Goal: Information Seeking & Learning: Check status

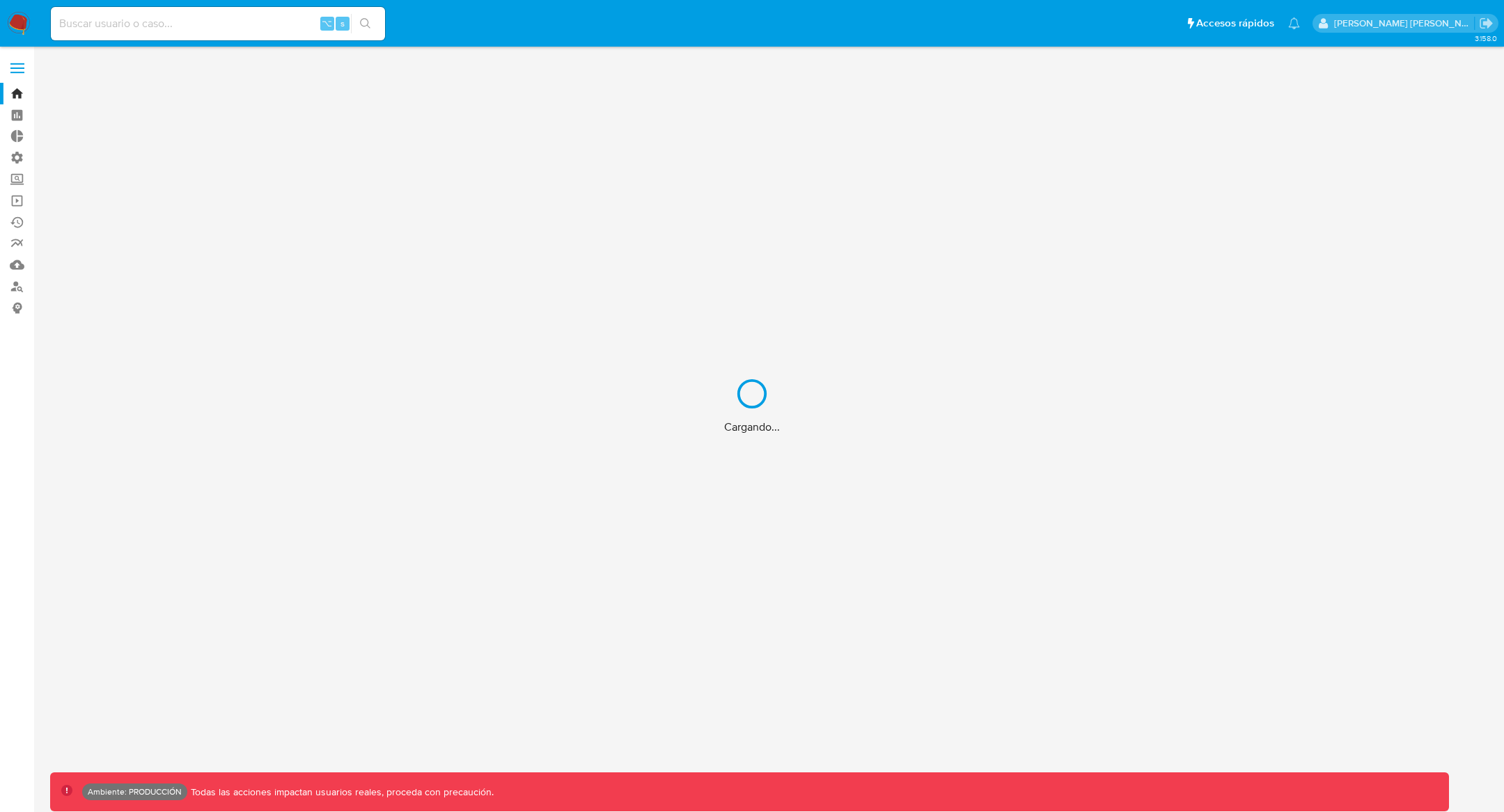
click at [108, 24] on div "Cargando..." at bounding box center [752, 406] width 1504 height 812
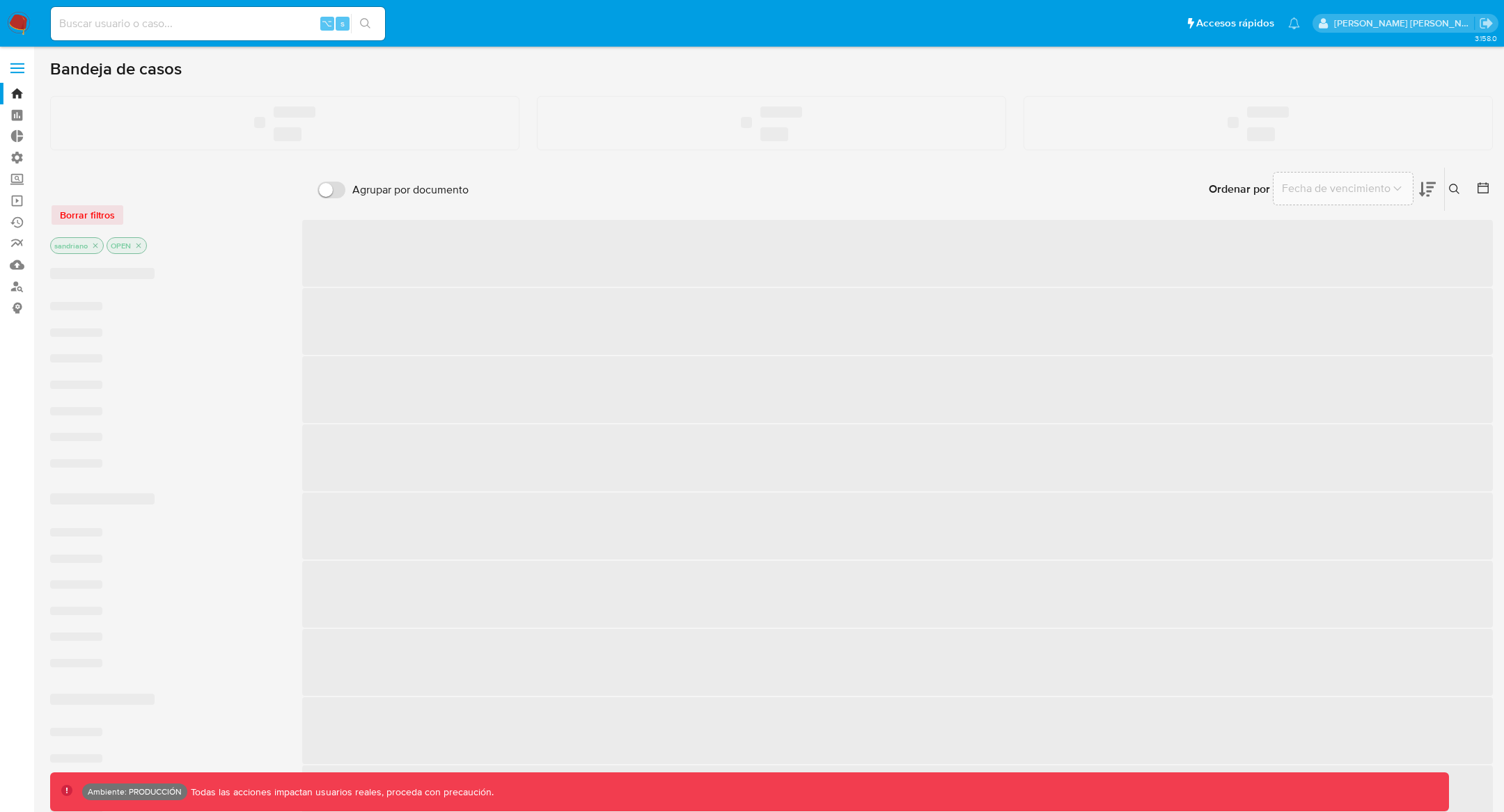
click at [107, 24] on input at bounding box center [218, 23] width 334 height 18
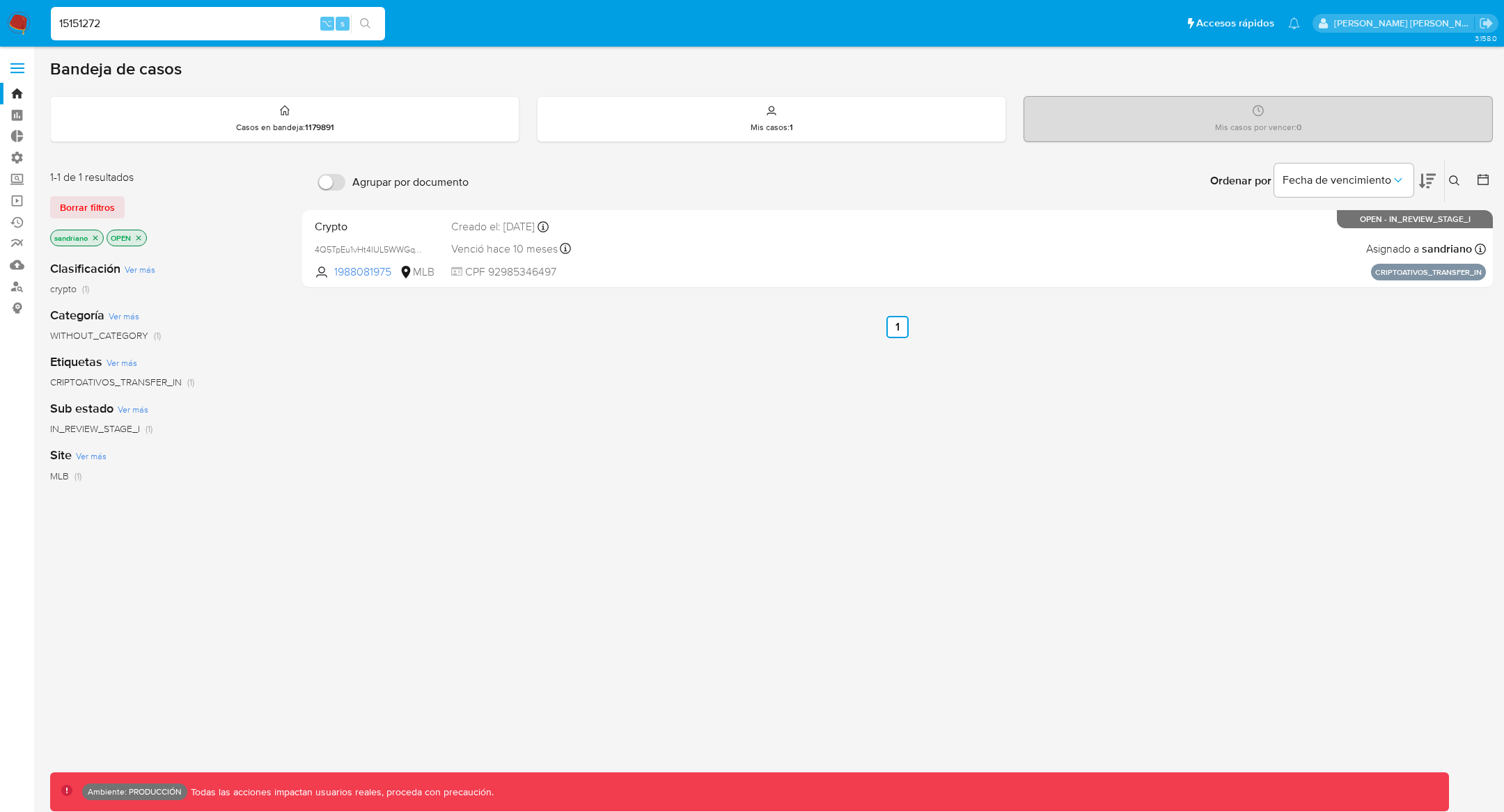
type input "15151272"
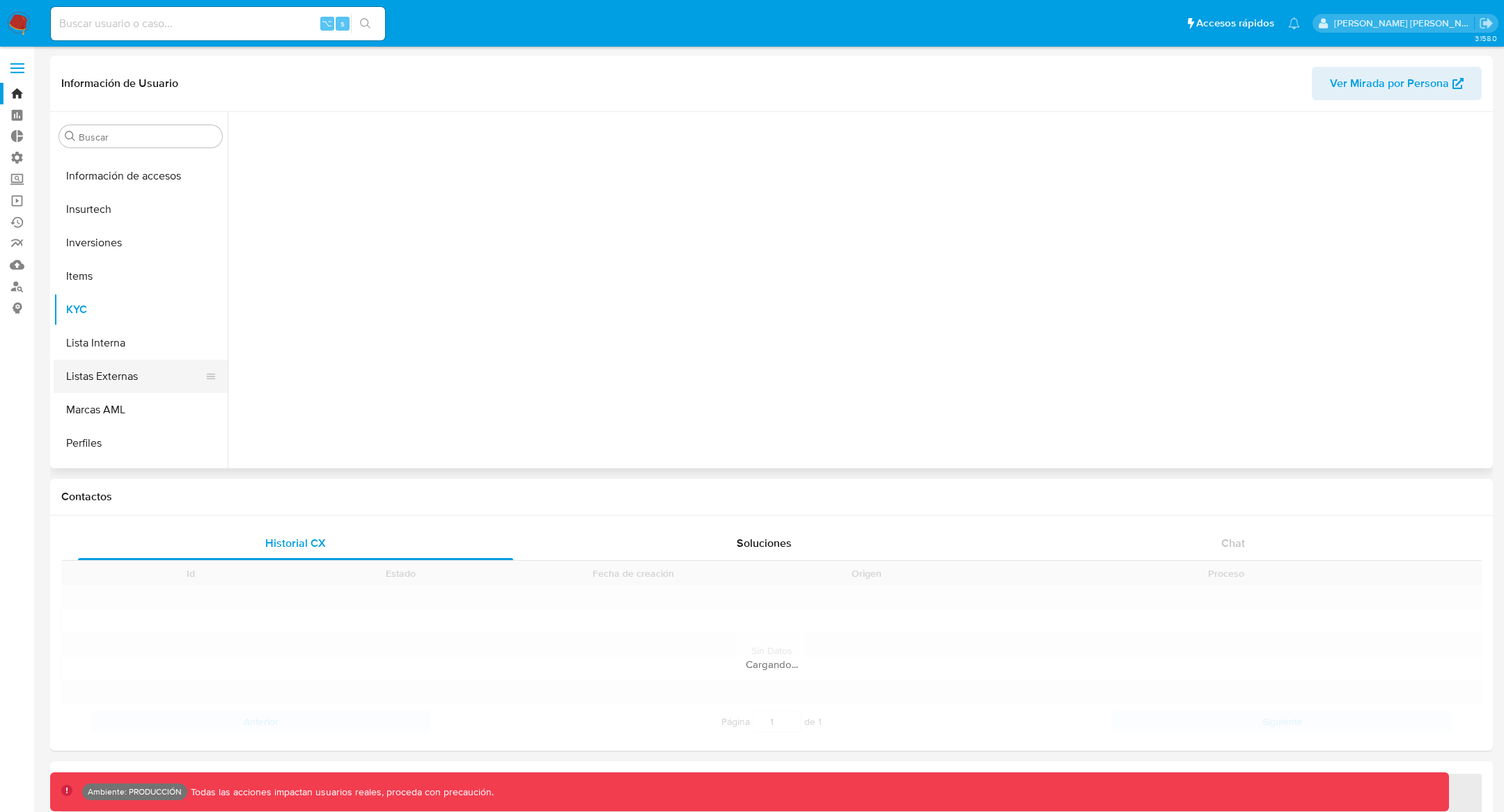
scroll to position [655, 0]
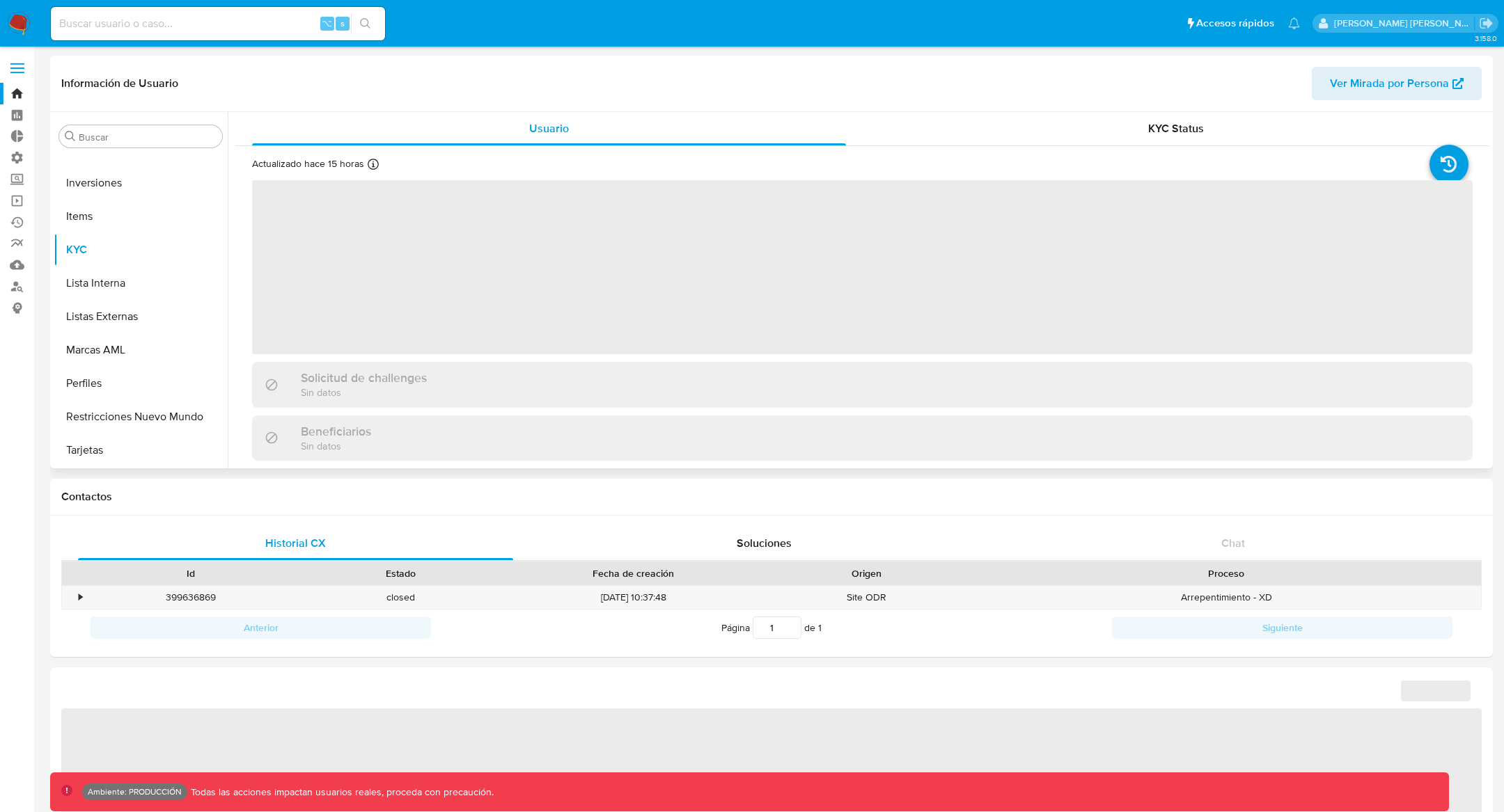
select select "10"
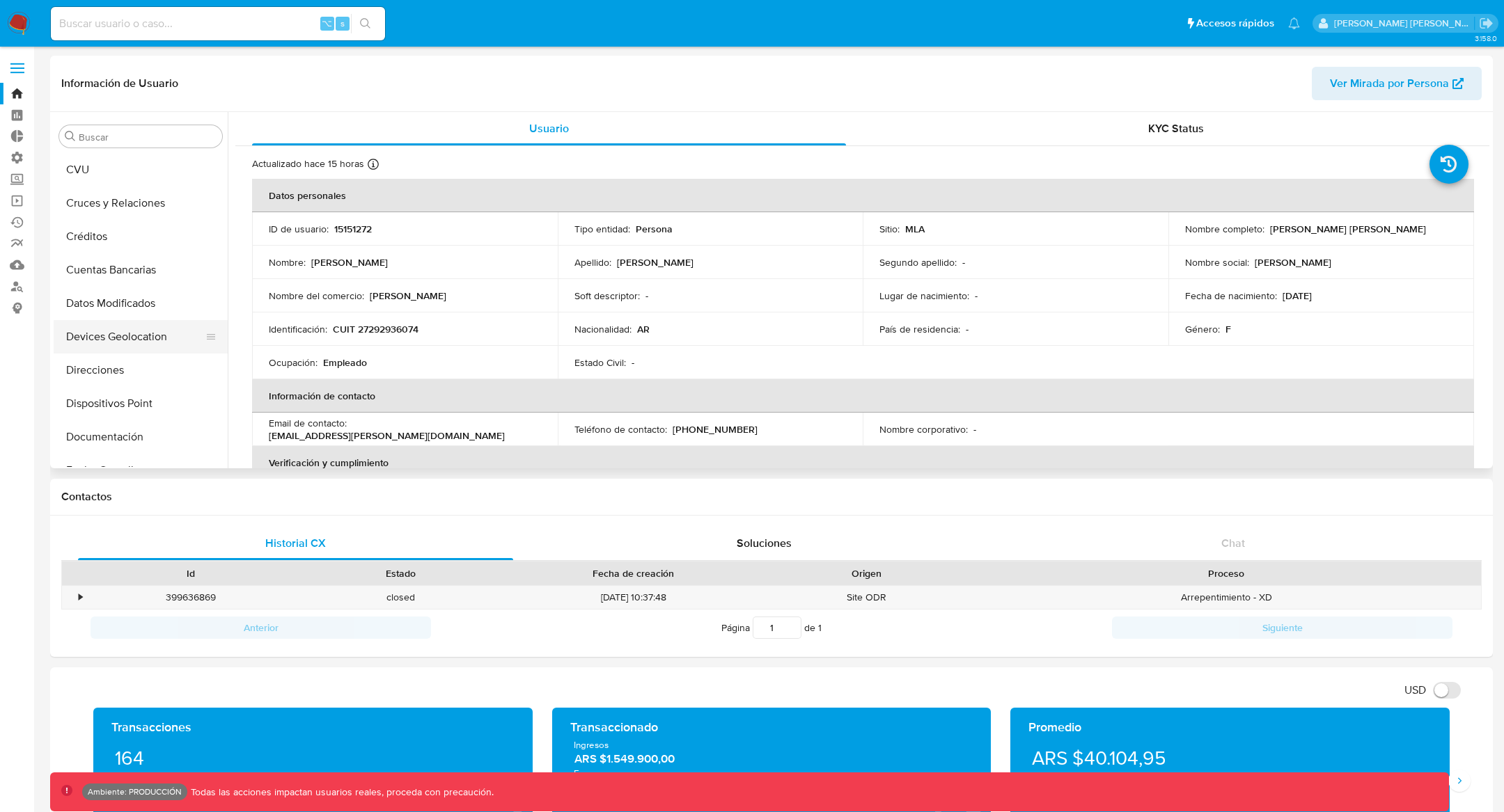
scroll to position [93, 0]
click at [146, 344] on button "Devices Geolocation" at bounding box center [134, 344] width 163 height 33
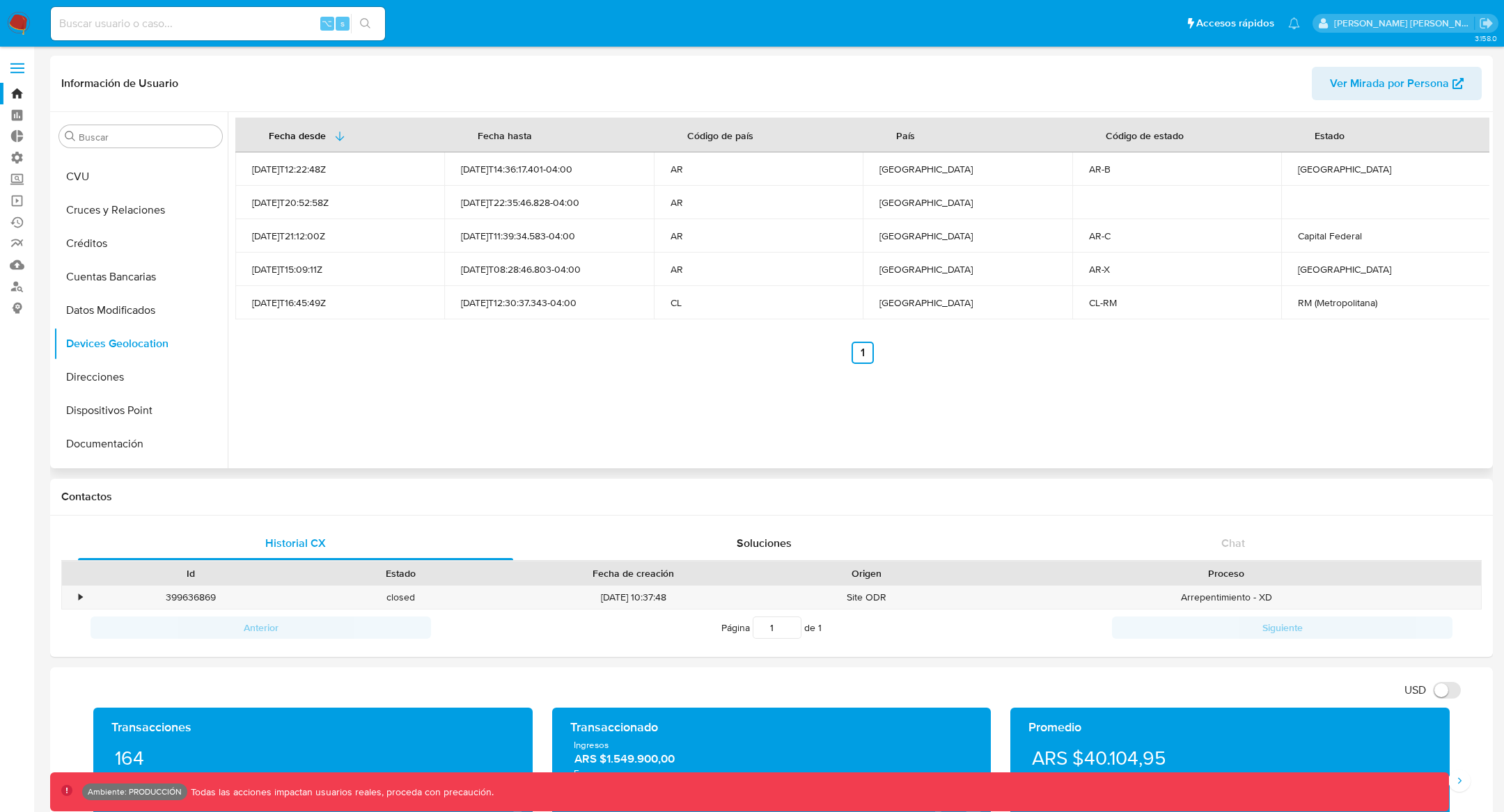
drag, startPoint x: 590, startPoint y: 315, endPoint x: 405, endPoint y: 305, distance: 185.3
click at [404, 305] on tr "[DATE]T16:45:49Z [DATE]T12:30:37.343-04:00 CL [GEOGRAPHIC_DATA] [PERSON_NAME] R…" at bounding box center [862, 303] width 1255 height 33
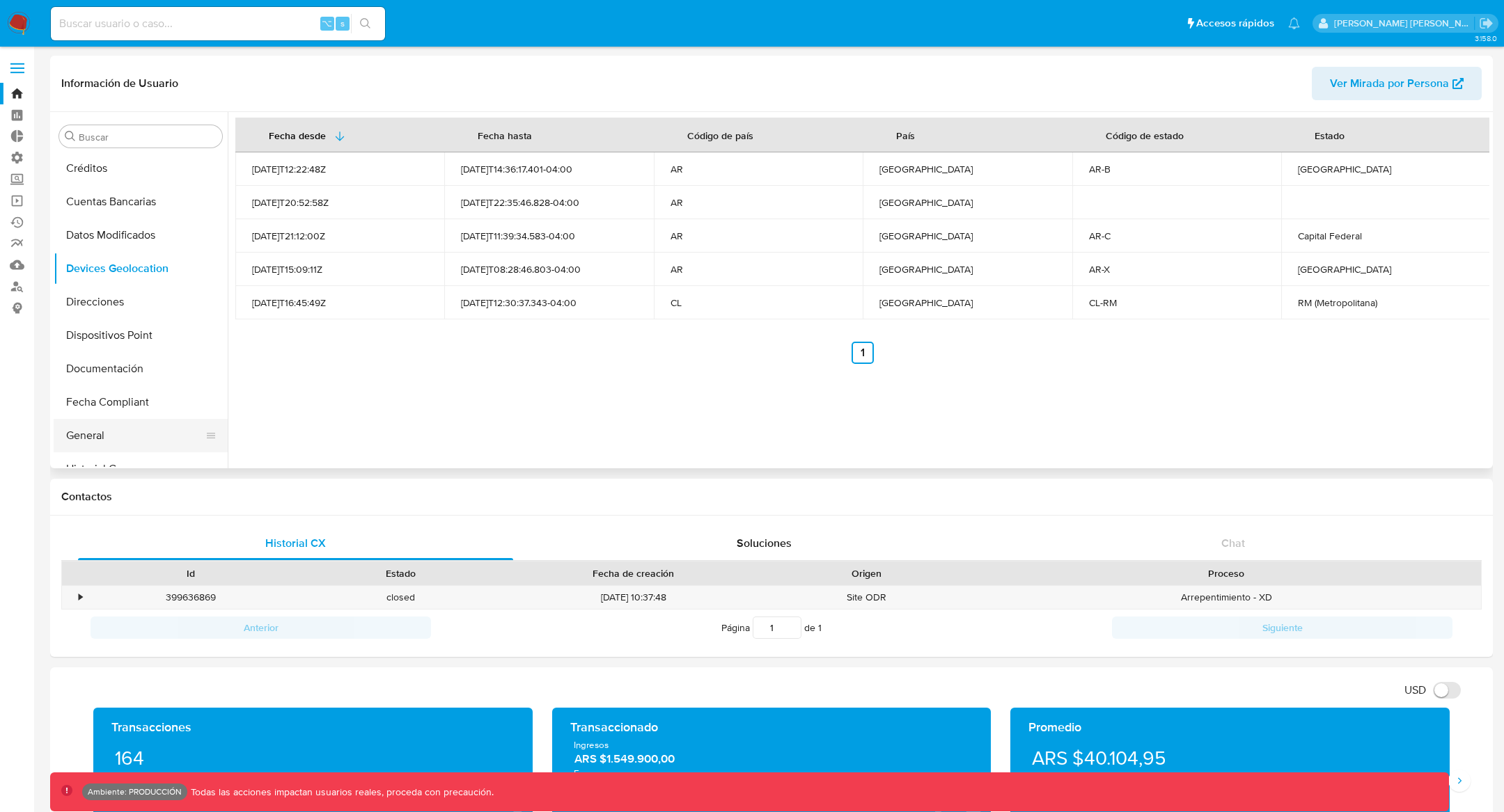
click at [100, 427] on button "General" at bounding box center [134, 436] width 163 height 33
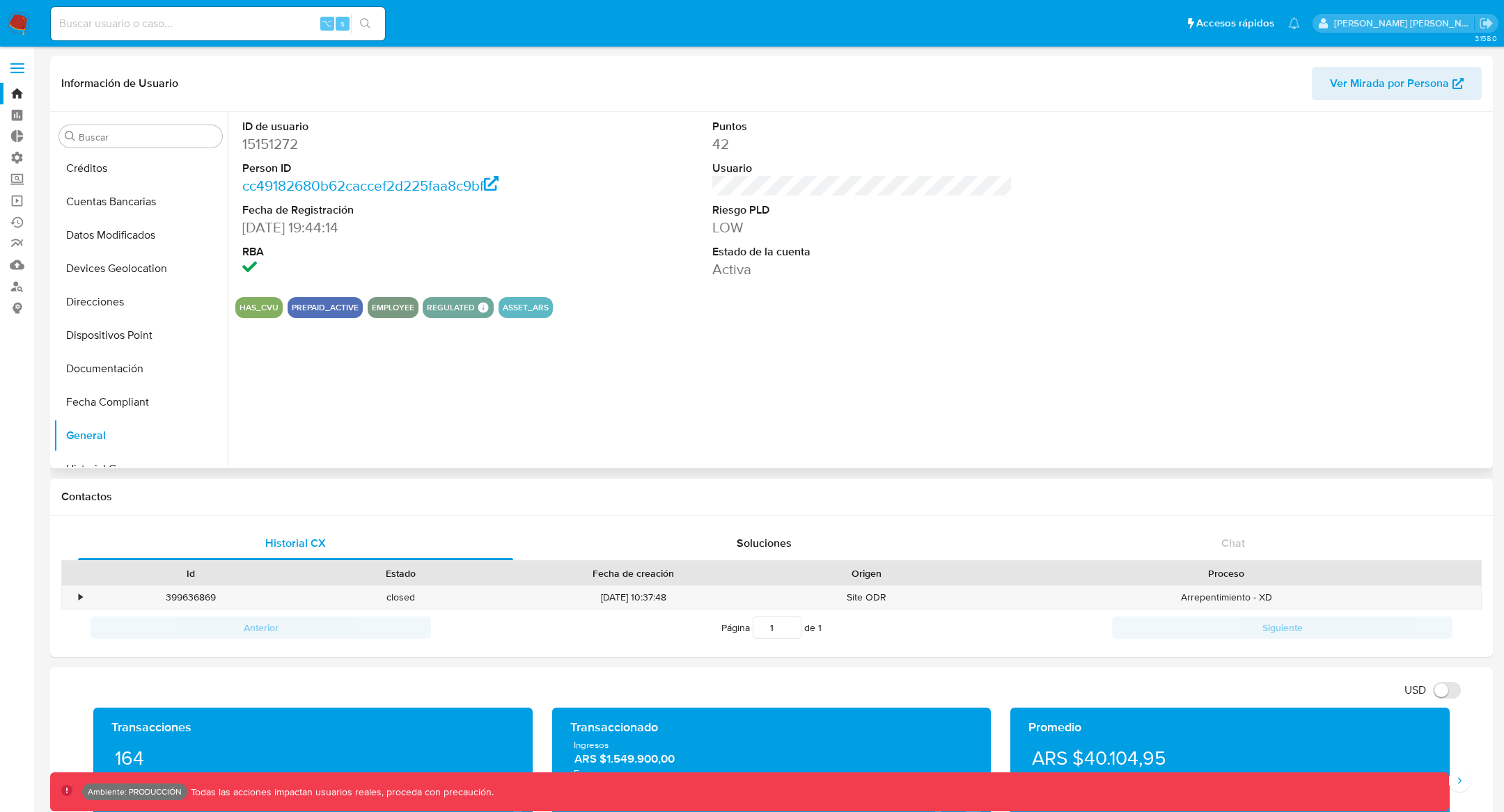
drag, startPoint x: 240, startPoint y: 327, endPoint x: 225, endPoint y: 267, distance: 61.8
click at [228, 266] on div "ID de usuario 15151272 Person ID cc49182680b62caccef2d225faa8c9bf Fecha de Regi…" at bounding box center [858, 290] width 1261 height 356
click at [453, 308] on button "REGULATED" at bounding box center [451, 307] width 48 height 5
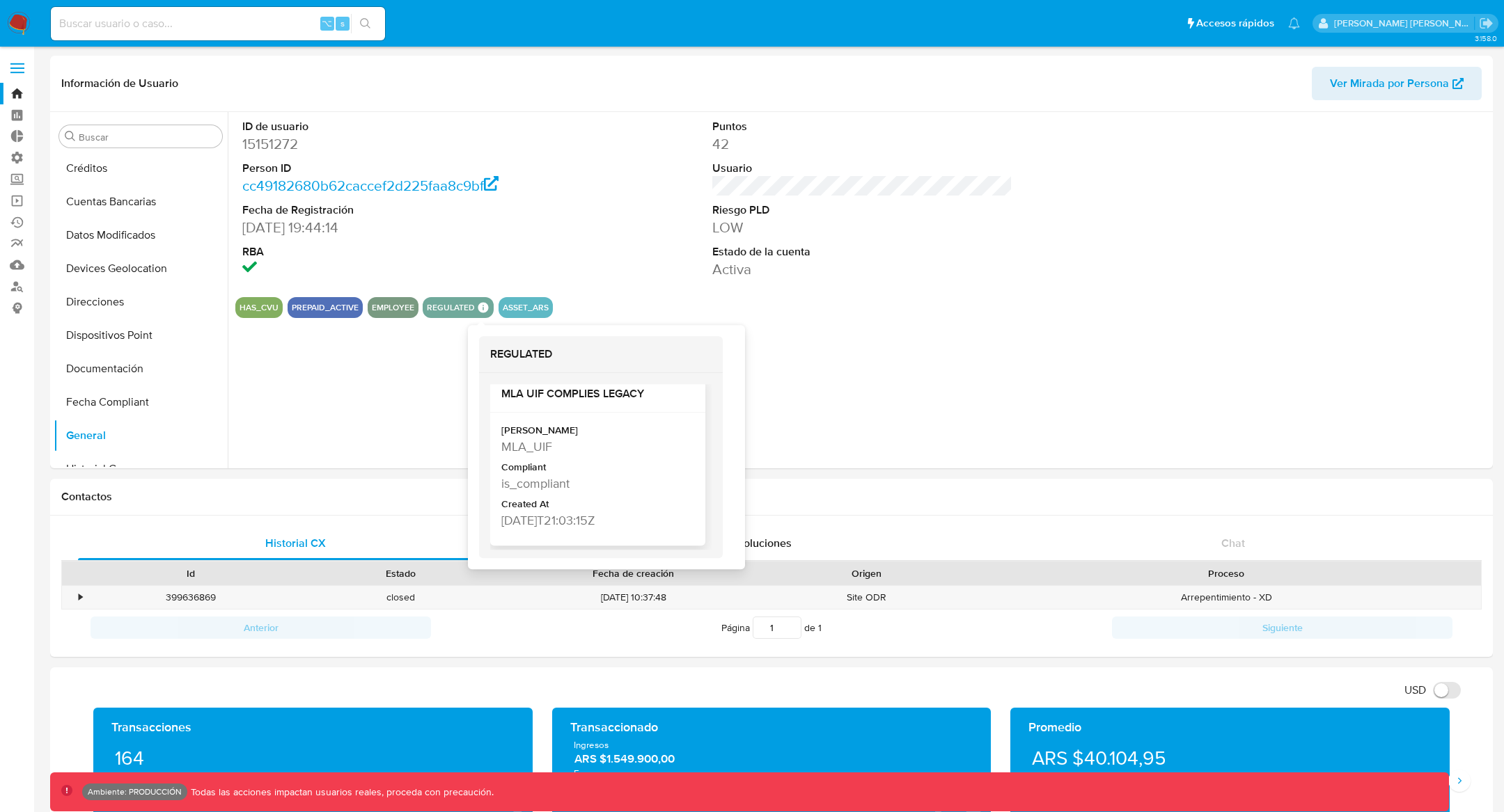
scroll to position [0, 0]
drag, startPoint x: 529, startPoint y: 409, endPoint x: 560, endPoint y: 404, distance: 31.4
click at [560, 405] on h2 "MLA UIF COMPLIES LEGACY" at bounding box center [597, 407] width 193 height 14
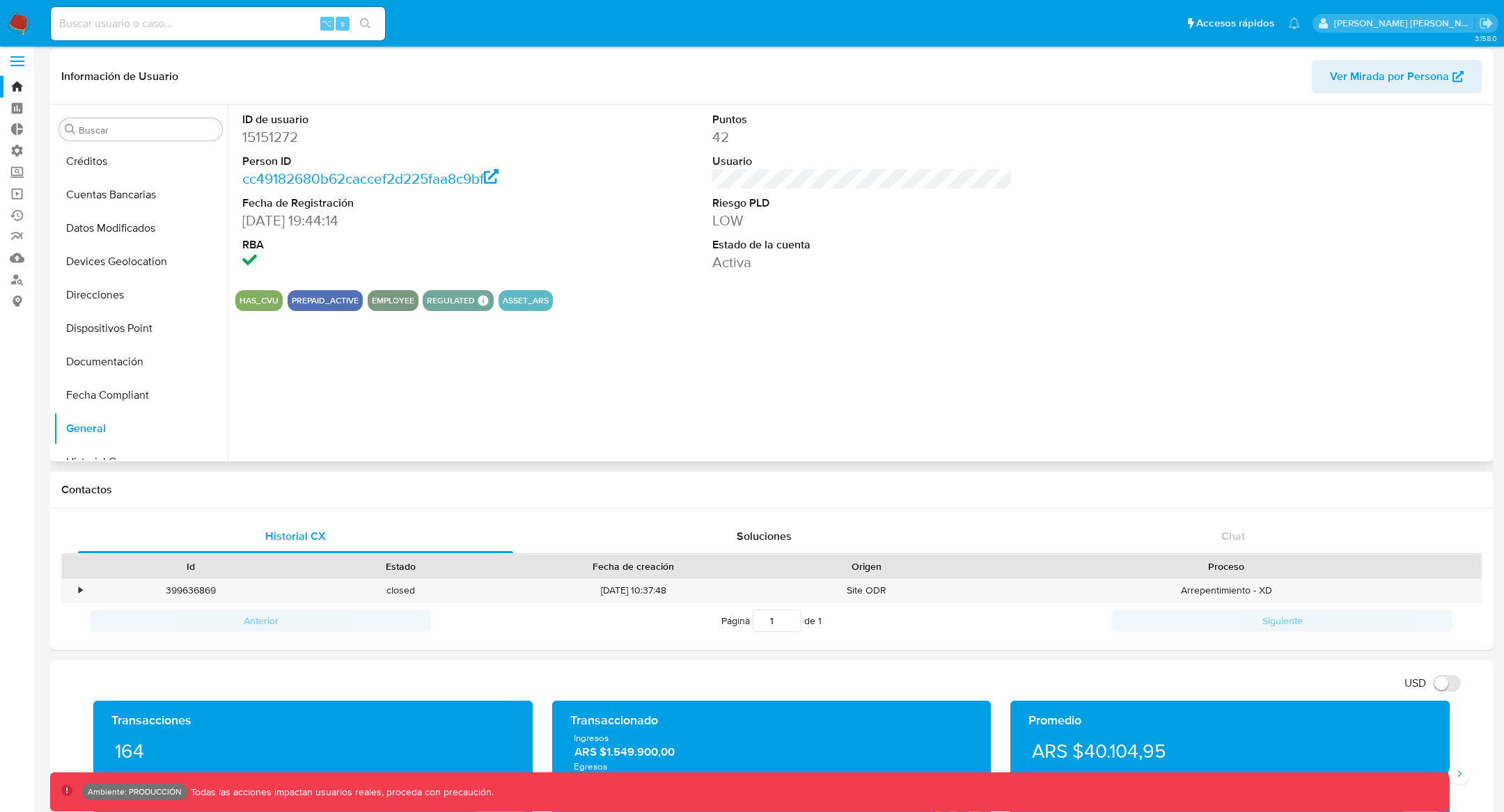
click at [534, 298] on button "ASSET_ARS" at bounding box center [525, 300] width 46 height 5
click at [512, 303] on button "ASSET_ARS" at bounding box center [525, 300] width 46 height 5
drag, startPoint x: 536, startPoint y: 312, endPoint x: 473, endPoint y: 306, distance: 63.3
click at [473, 306] on div "ID de usuario 15151272 Person ID cc49182680b62caccef2d225faa8c9bf Fecha de Regi…" at bounding box center [858, 283] width 1261 height 356
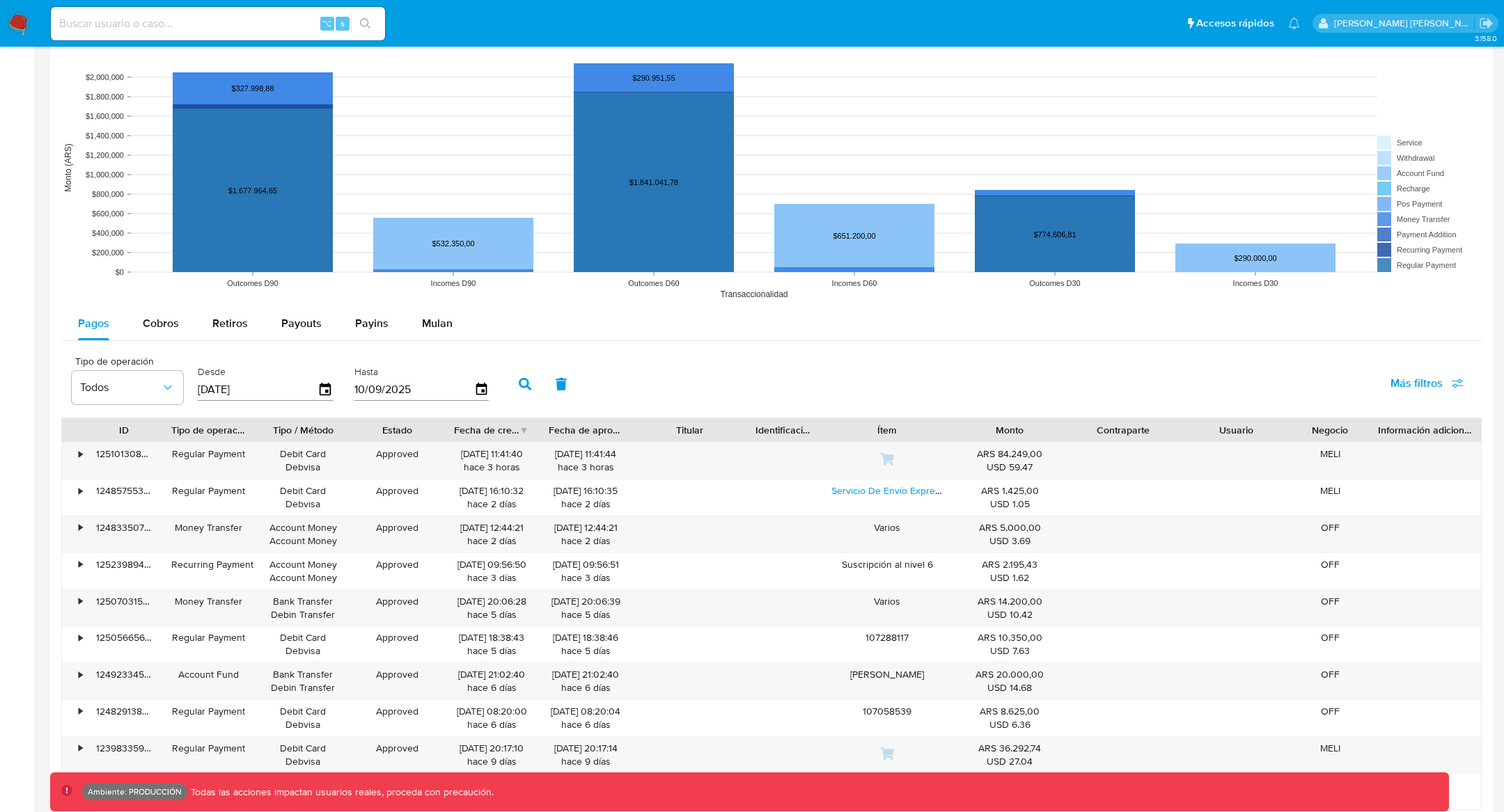
scroll to position [929, 0]
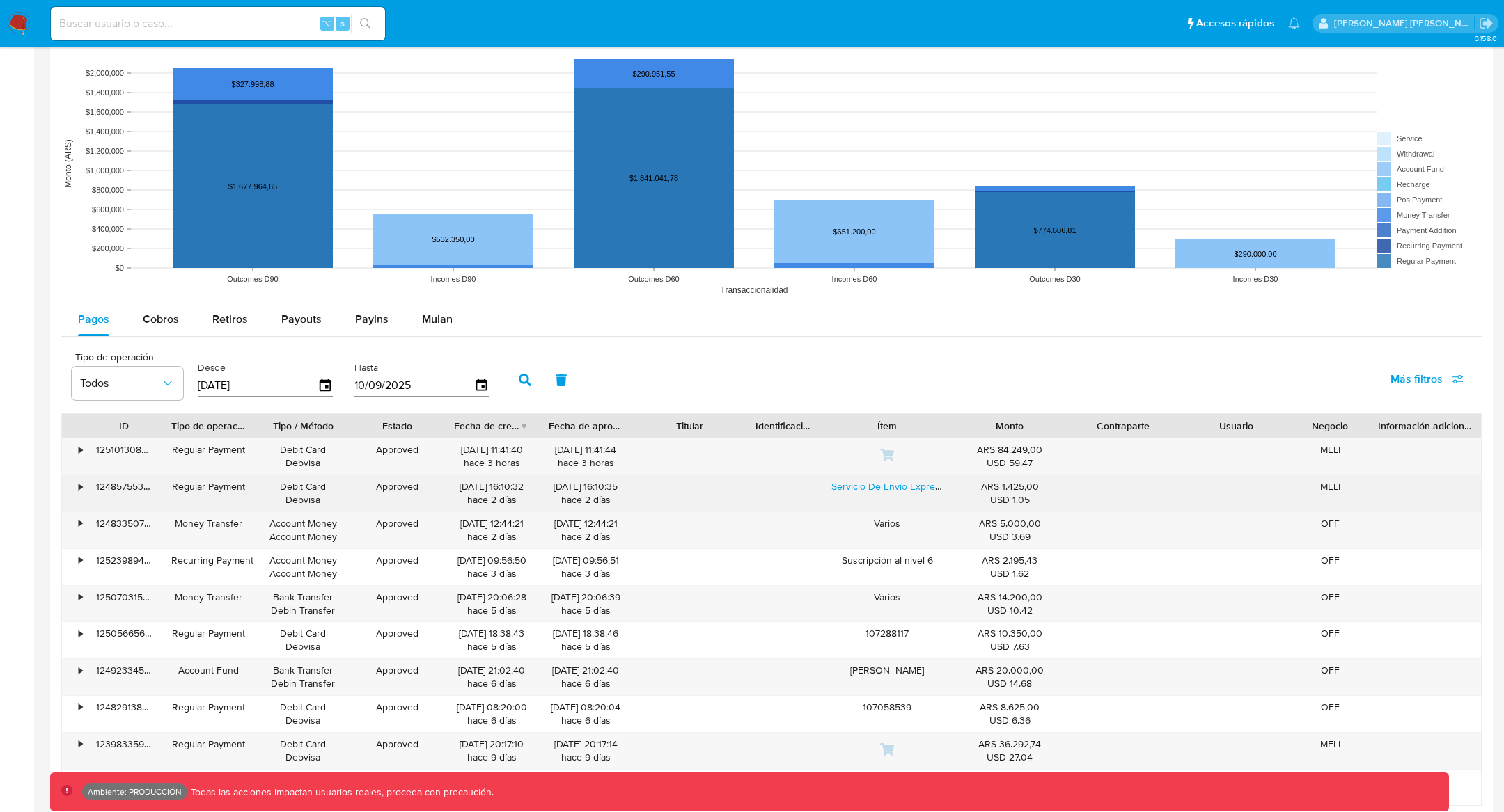
drag, startPoint x: 970, startPoint y: 447, endPoint x: 1040, endPoint y: 474, distance: 75.0
click at [1040, 471] on div "ARS 84.249,00 USD 59.47" at bounding box center [1010, 457] width 113 height 36
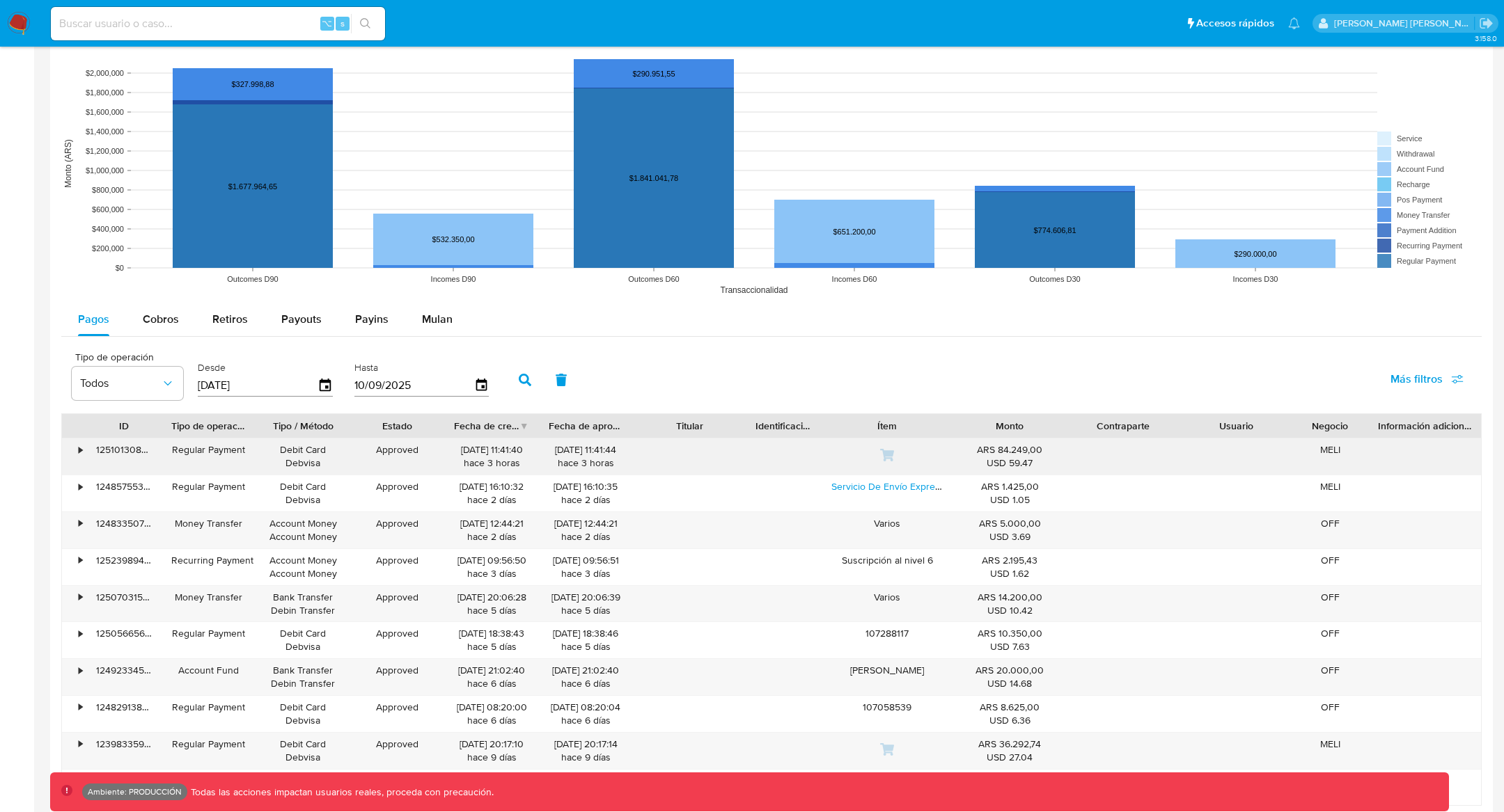
click at [1043, 458] on div "USD 59.47" at bounding box center [1010, 463] width 93 height 14
drag, startPoint x: 953, startPoint y: 437, endPoint x: 1040, endPoint y: 457, distance: 89.3
click at [1040, 459] on div "ARS 84.249,00 USD 59.47" at bounding box center [1010, 457] width 113 height 36
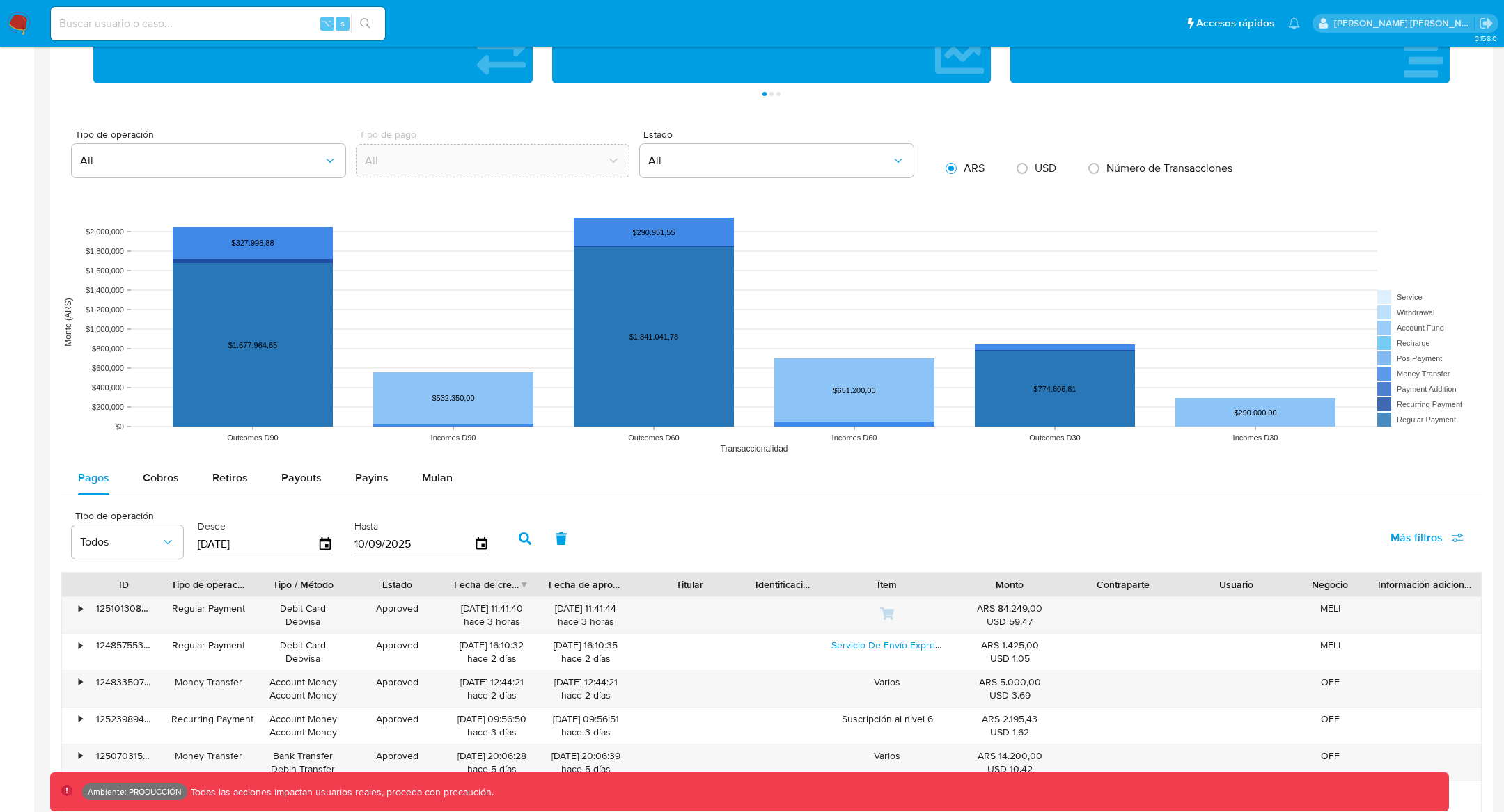
scroll to position [773, 0]
